Goal: Transaction & Acquisition: Purchase product/service

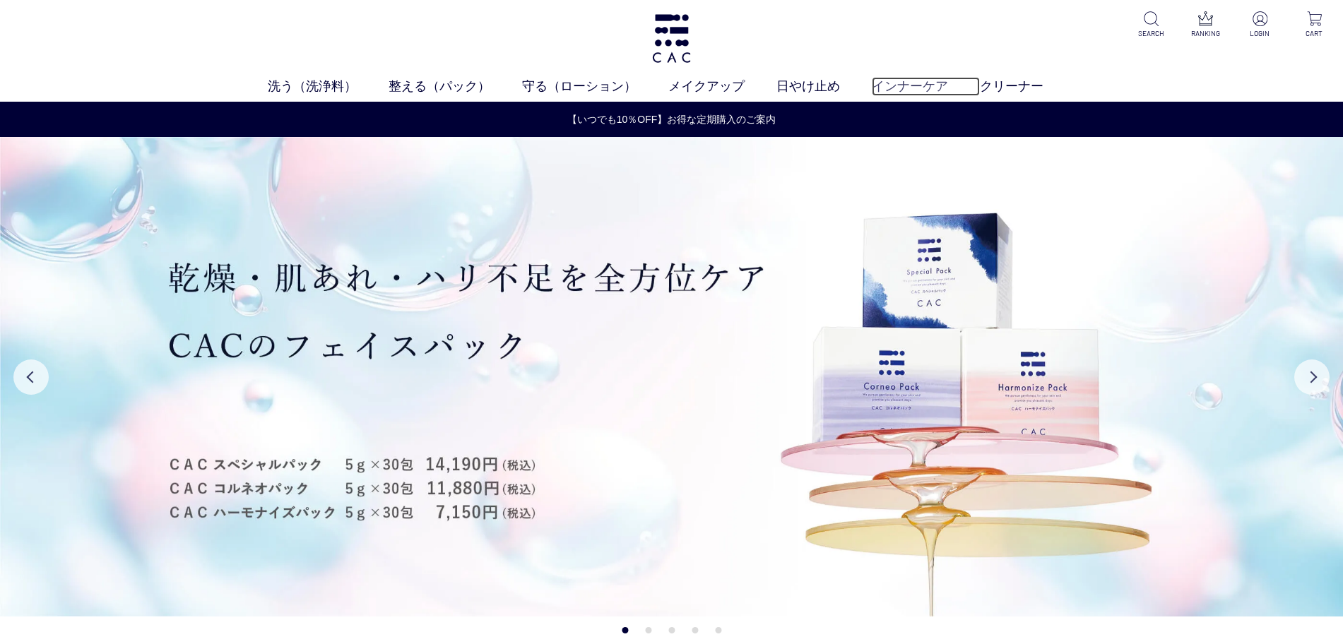
click at [868, 83] on link "インナーケア" at bounding box center [926, 86] width 108 height 19
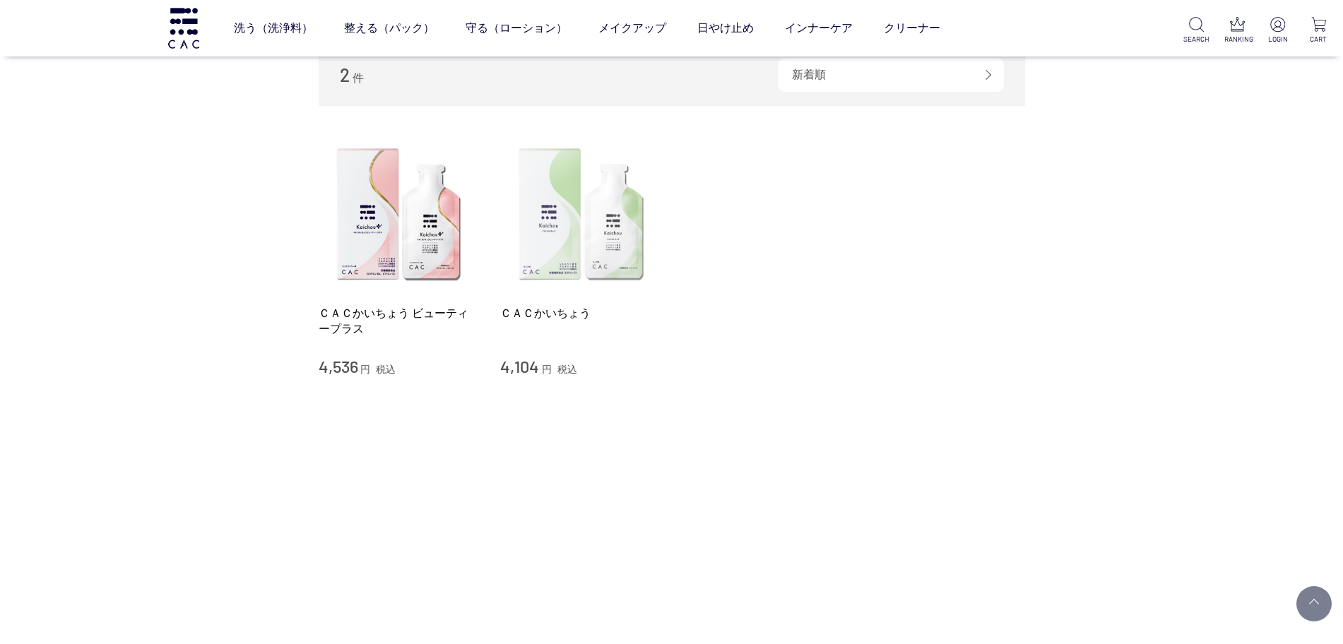
scroll to position [177, 0]
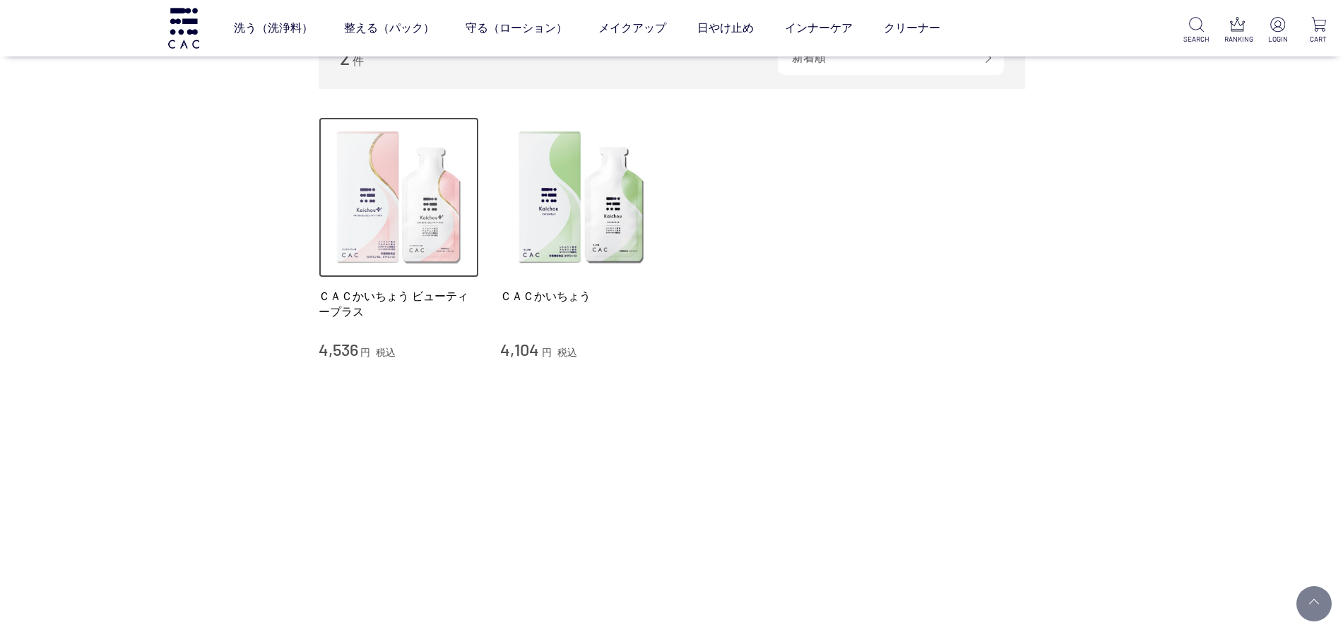
click at [437, 176] on img at bounding box center [399, 197] width 161 height 161
